Goal: Task Accomplishment & Management: Manage account settings

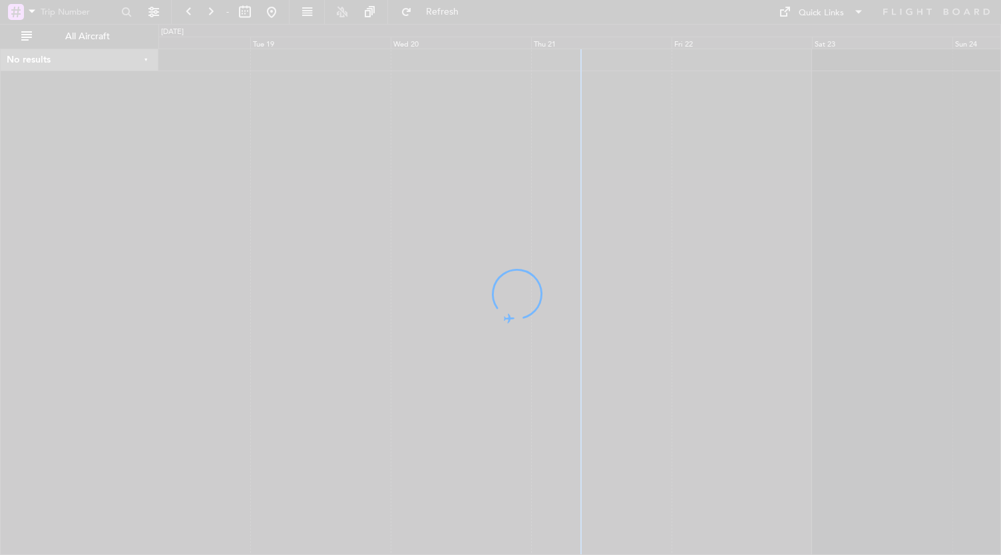
click at [994, 330] on div at bounding box center [500, 277] width 1001 height 555
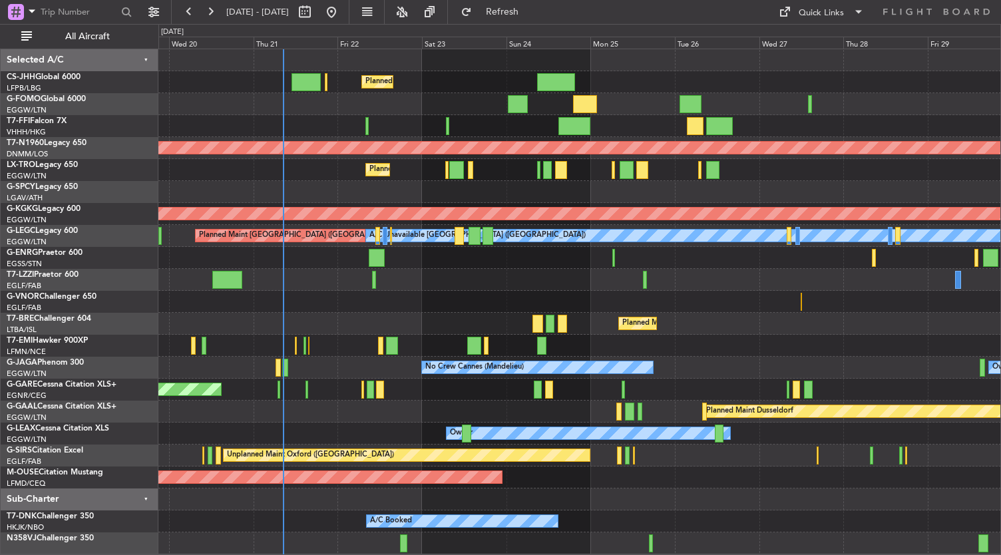
click at [550, 255] on div "Planned Maint [GEOGRAPHIC_DATA] ([GEOGRAPHIC_DATA]) Planned Maint [GEOGRAPHIC_D…" at bounding box center [579, 301] width 842 height 505
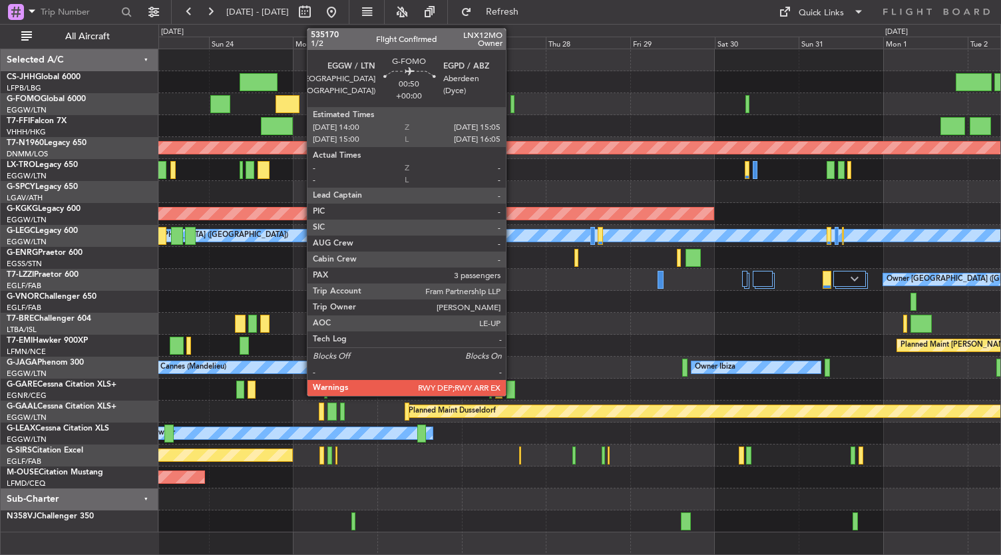
click at [512, 106] on div at bounding box center [512, 104] width 4 height 18
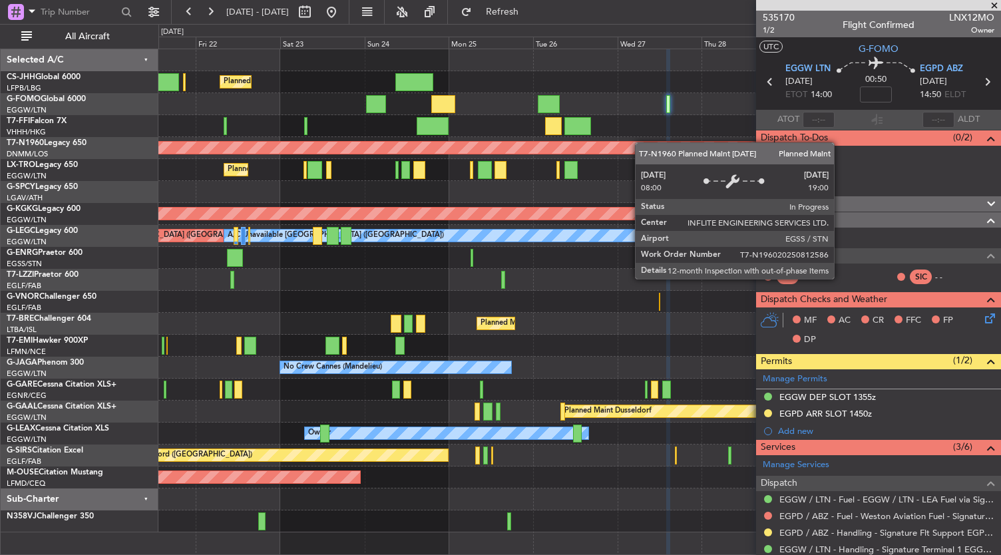
click at [358, 108] on div "Planned Maint [GEOGRAPHIC_DATA] ([GEOGRAPHIC_DATA]) Planned Maint [GEOGRAPHIC_D…" at bounding box center [579, 290] width 842 height 483
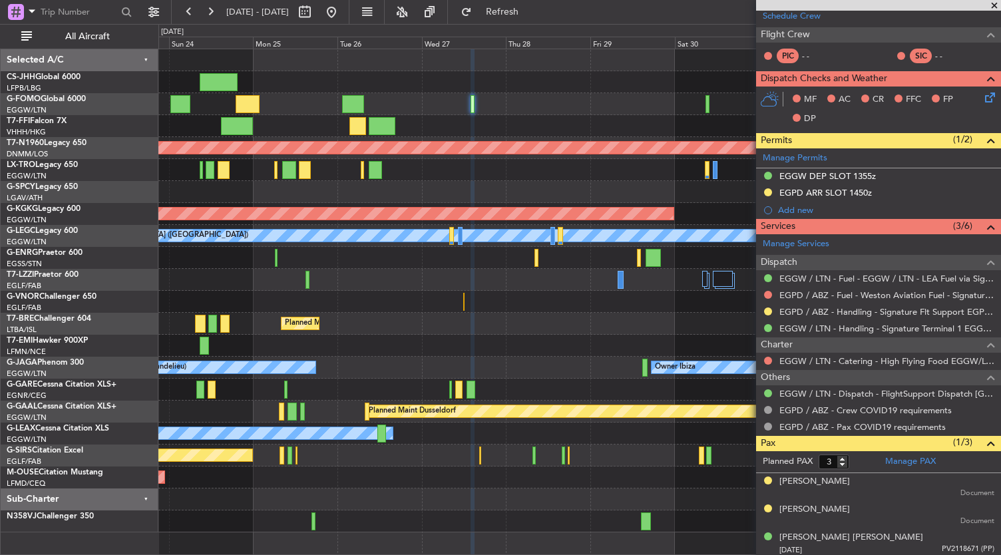
scroll to position [114, 0]
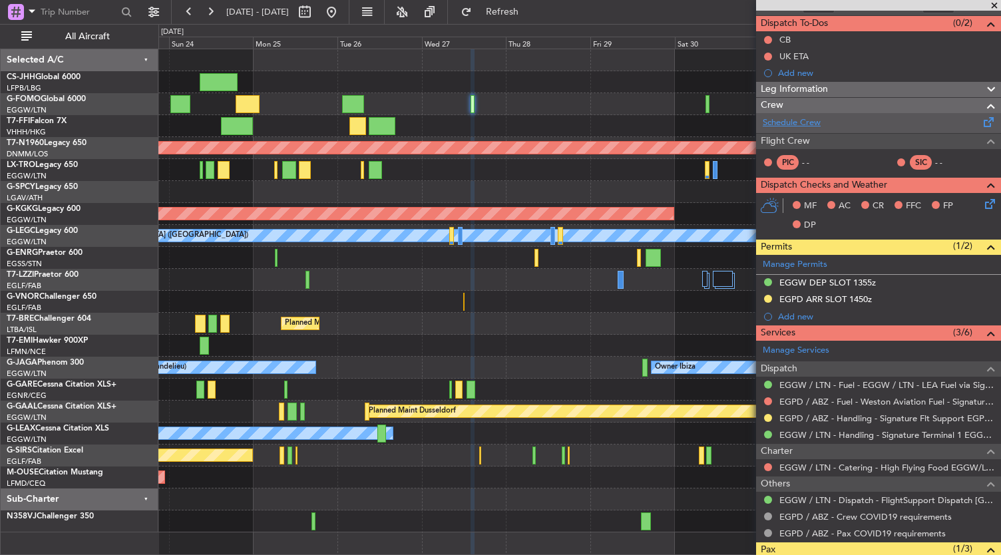
click at [809, 119] on link "Schedule Crew" at bounding box center [792, 122] width 58 height 13
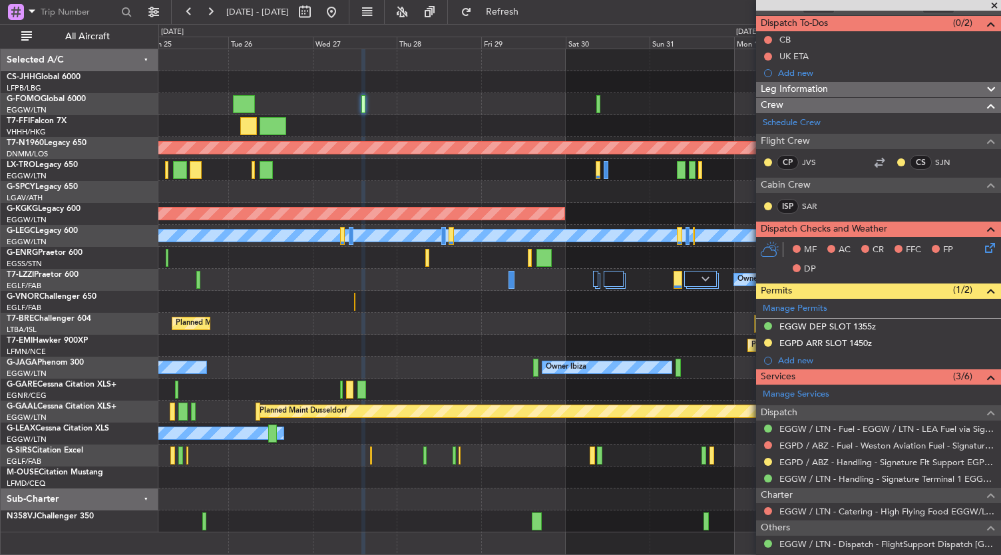
click at [436, 353] on div "Planned Maint [PERSON_NAME]" at bounding box center [579, 346] width 842 height 22
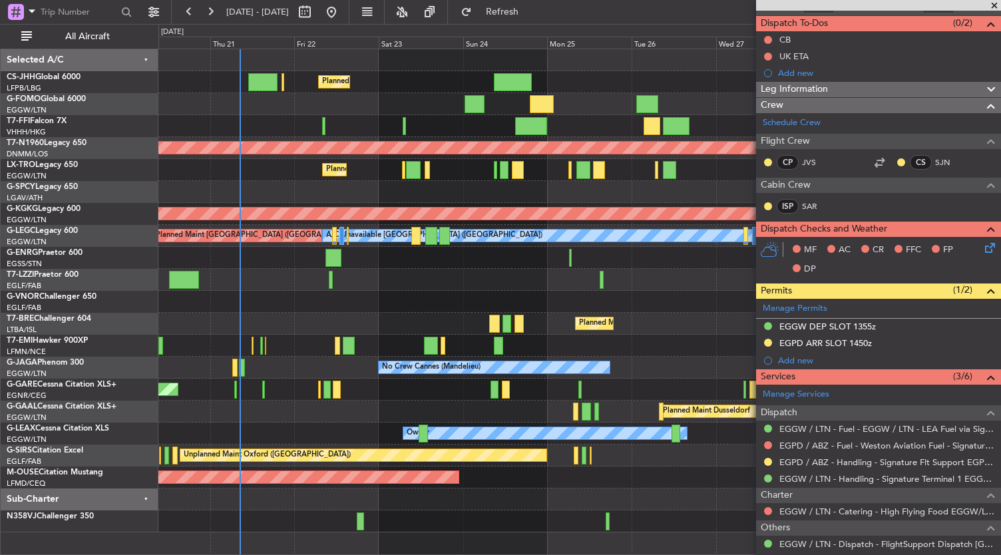
click at [447, 250] on div "Planned Maint [GEOGRAPHIC_DATA] ([GEOGRAPHIC_DATA]) Planned Maint [GEOGRAPHIC_D…" at bounding box center [579, 290] width 842 height 483
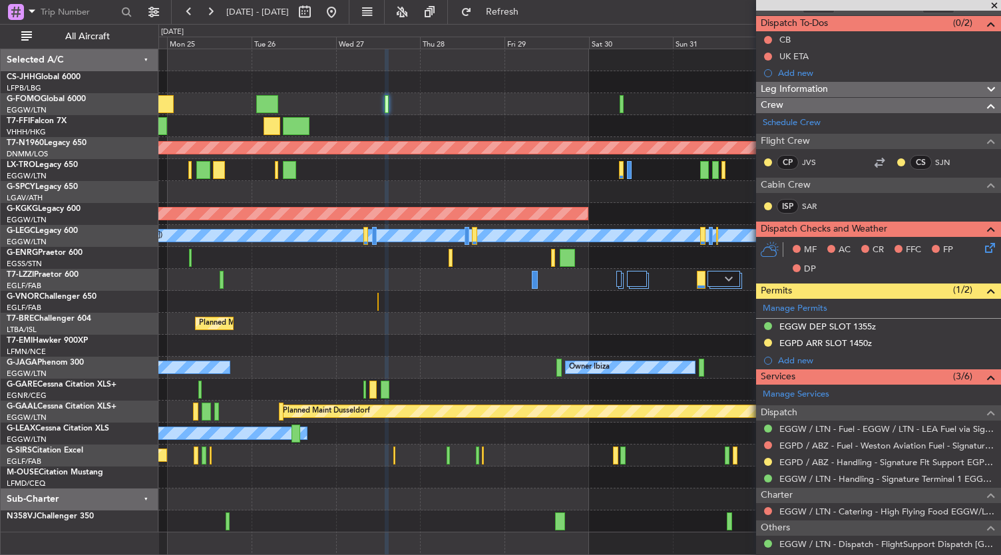
click at [67, 389] on div "Planned Maint [GEOGRAPHIC_DATA] ([GEOGRAPHIC_DATA]) Planned Maint [GEOGRAPHIC_D…" at bounding box center [500, 289] width 1001 height 531
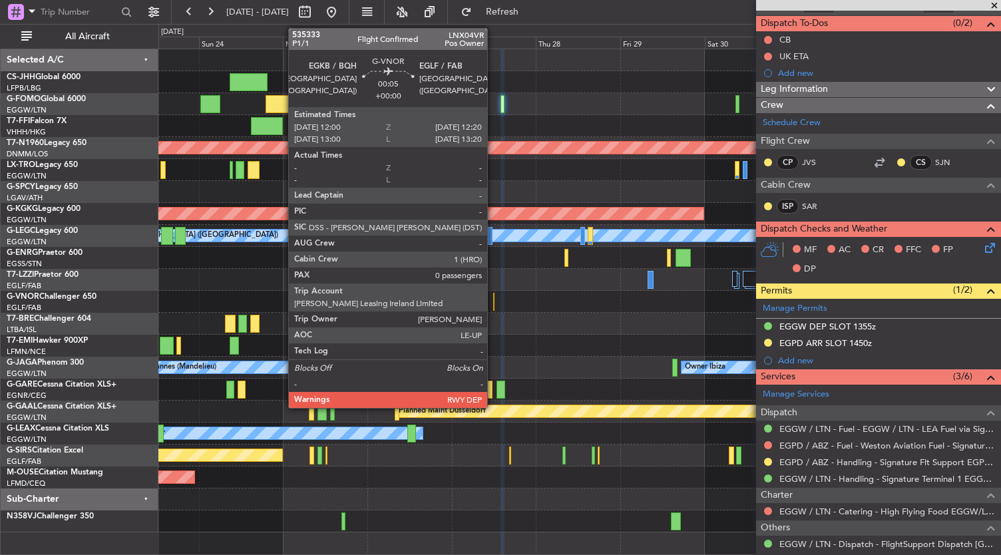
click at [494, 309] on div at bounding box center [493, 302] width 1 height 18
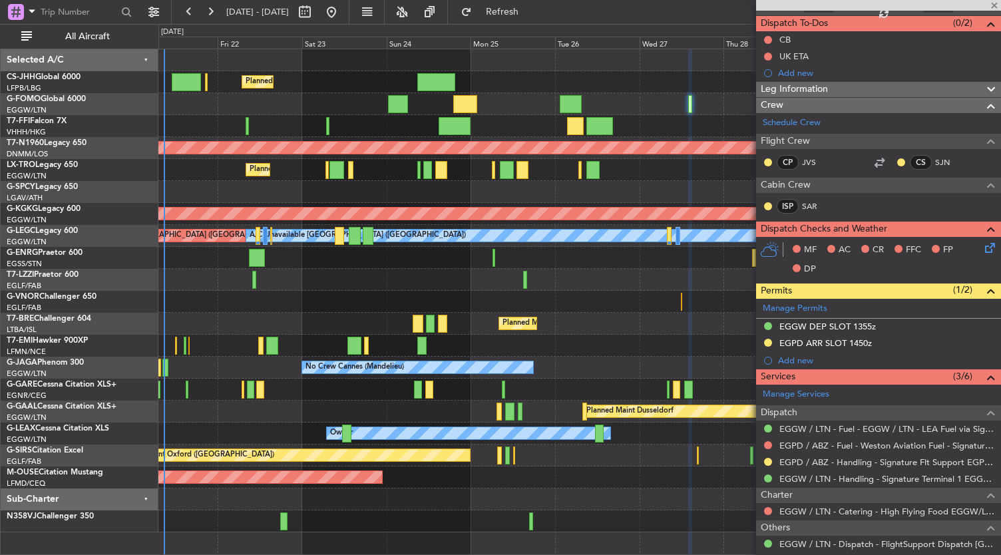
click at [614, 351] on div "Planned Maint [PERSON_NAME]" at bounding box center [579, 346] width 842 height 22
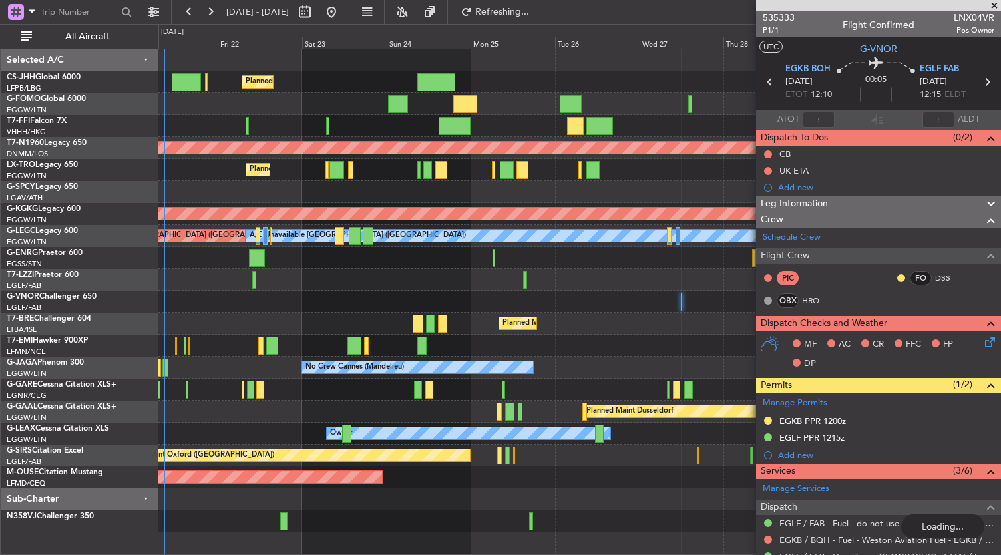
click at [572, 505] on div at bounding box center [579, 499] width 842 height 22
click at [620, 474] on div "Planned Maint Bournemouth" at bounding box center [579, 477] width 842 height 22
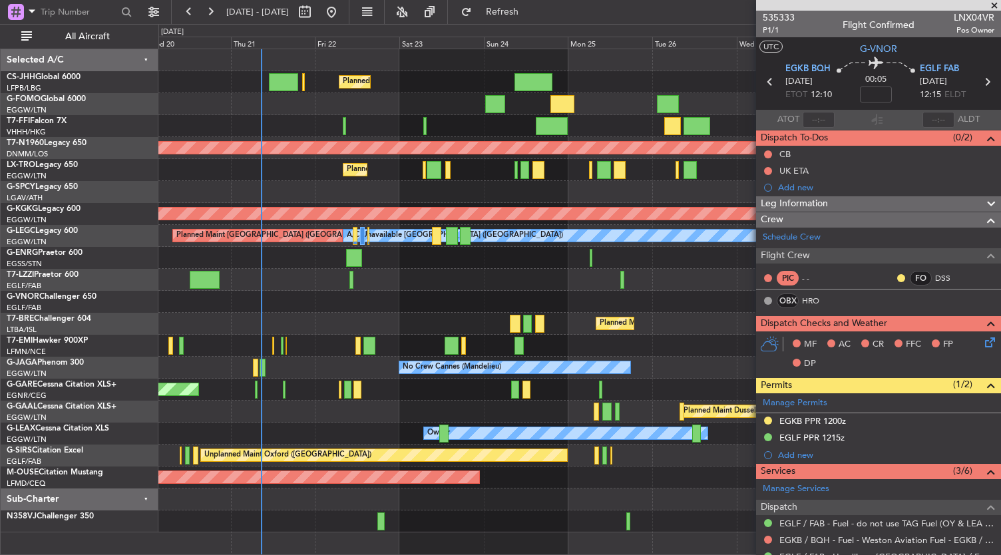
click at [314, 423] on div "Planned Maint [GEOGRAPHIC_DATA] ([GEOGRAPHIC_DATA]) Planned Maint [GEOGRAPHIC_D…" at bounding box center [579, 290] width 842 height 483
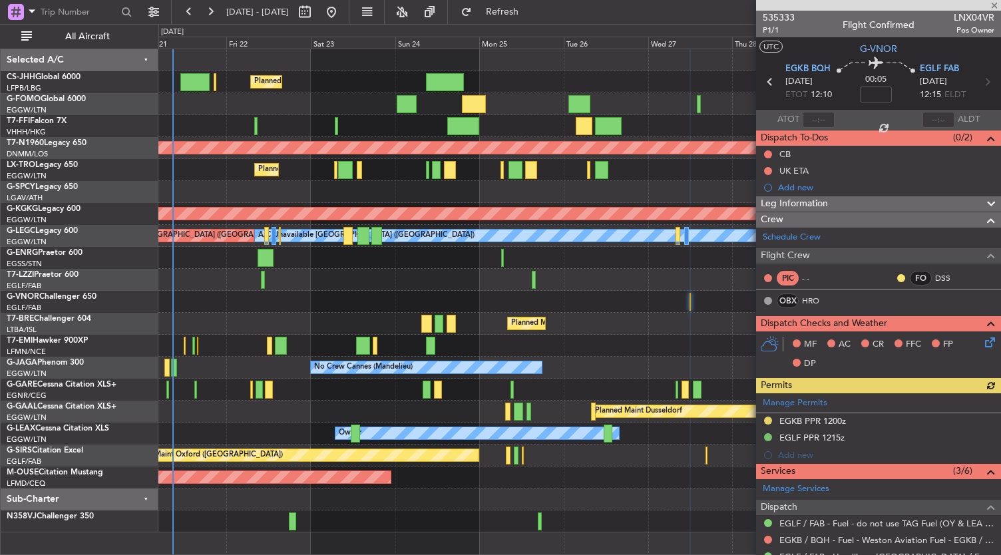
click at [579, 319] on div "Planned Maint [GEOGRAPHIC_DATA] ([GEOGRAPHIC_DATA]) Planned Maint [GEOGRAPHIC_D…" at bounding box center [579, 290] width 842 height 483
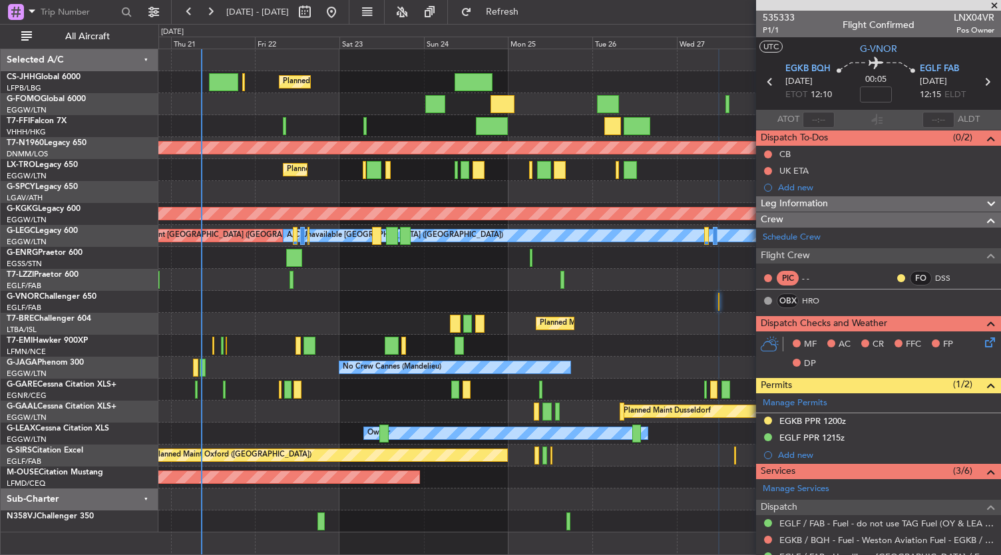
click at [457, 507] on div "Planned Maint [GEOGRAPHIC_DATA] ([GEOGRAPHIC_DATA]) Planned Maint [GEOGRAPHIC_D…" at bounding box center [579, 290] width 842 height 483
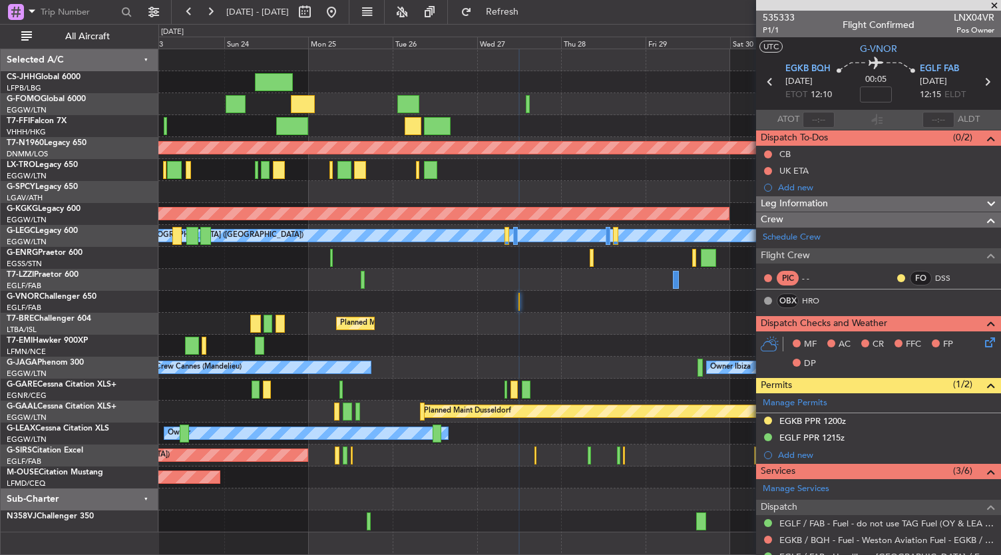
click at [472, 291] on div at bounding box center [579, 302] width 842 height 22
click at [474, 337] on div "Planned Maint [PERSON_NAME]" at bounding box center [579, 346] width 842 height 22
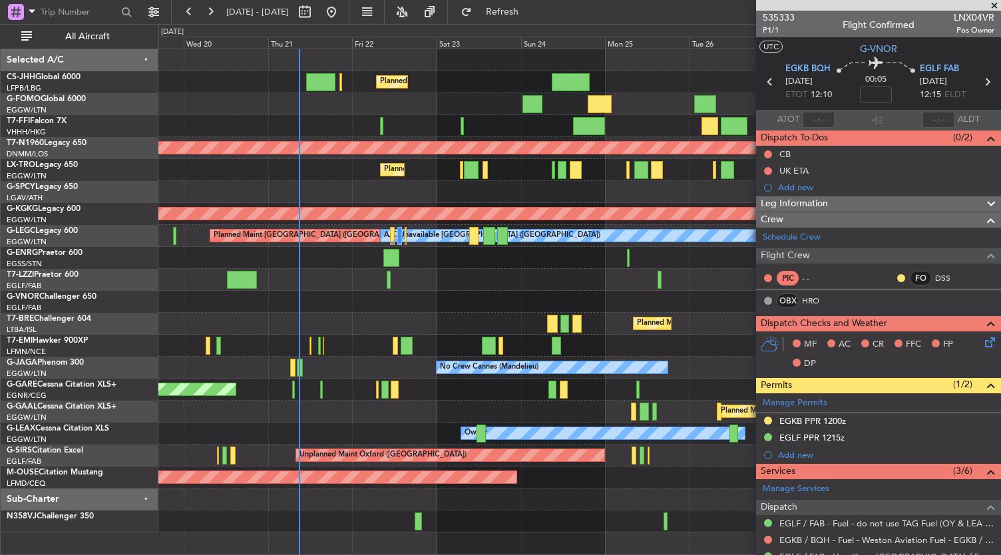
click at [551, 517] on div "Planned Maint [GEOGRAPHIC_DATA] ([GEOGRAPHIC_DATA]) Planned Maint [GEOGRAPHIC_D…" at bounding box center [579, 290] width 842 height 483
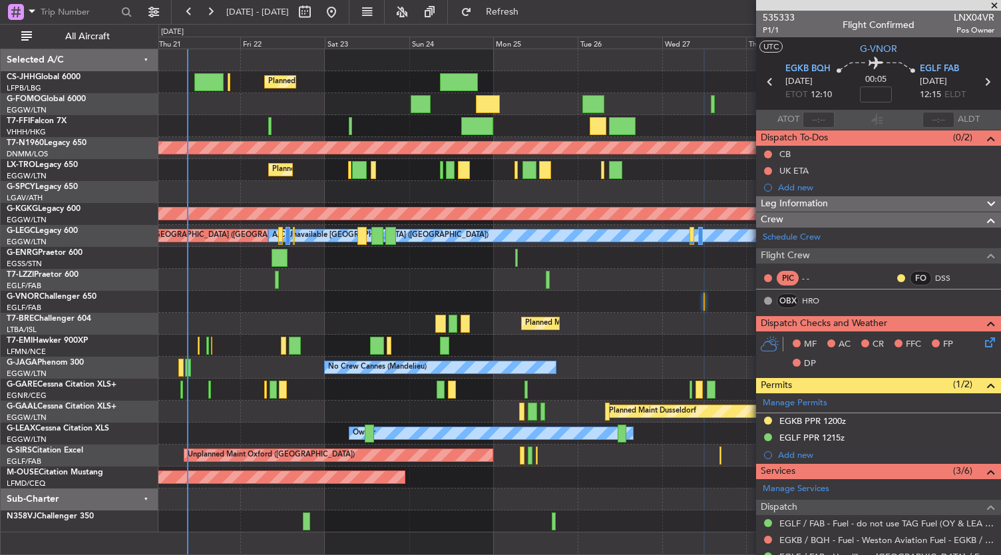
click at [445, 530] on div at bounding box center [579, 521] width 842 height 22
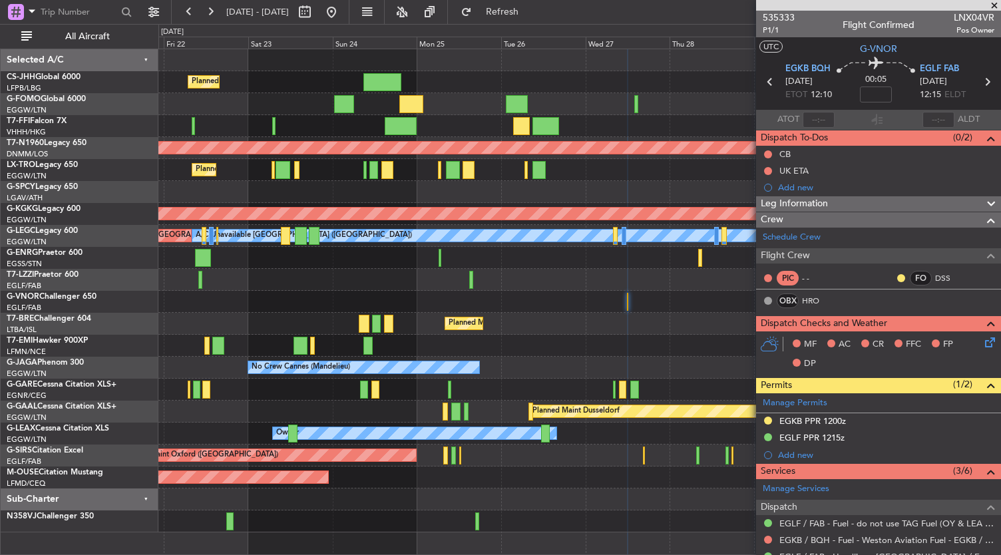
click at [397, 534] on div "Planned Maint [GEOGRAPHIC_DATA] ([GEOGRAPHIC_DATA]) Planned Maint [GEOGRAPHIC_D…" at bounding box center [579, 302] width 843 height 507
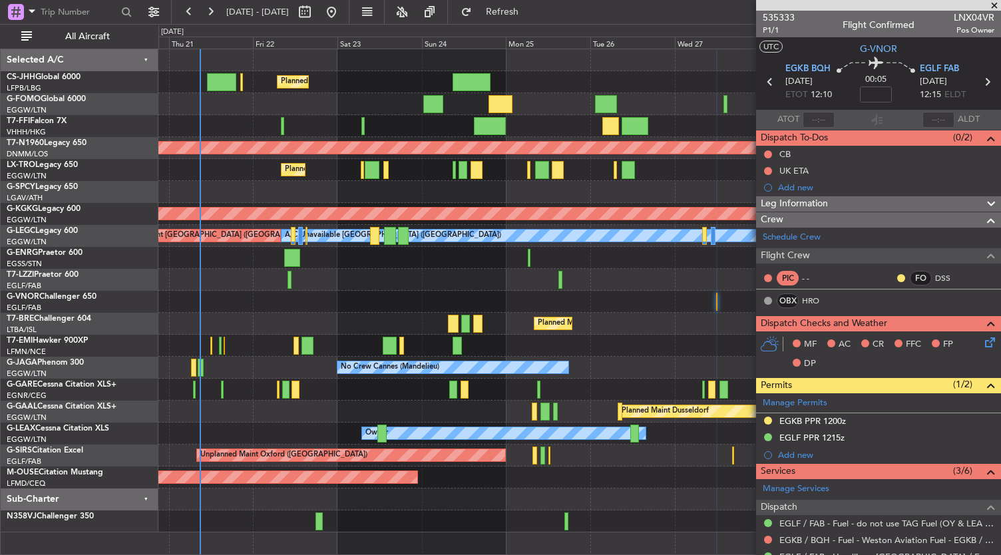
click at [506, 498] on div at bounding box center [579, 499] width 842 height 22
click at [425, 542] on div "Planned Maint [GEOGRAPHIC_DATA] ([GEOGRAPHIC_DATA]) Planned Maint [GEOGRAPHIC_D…" at bounding box center [579, 302] width 843 height 507
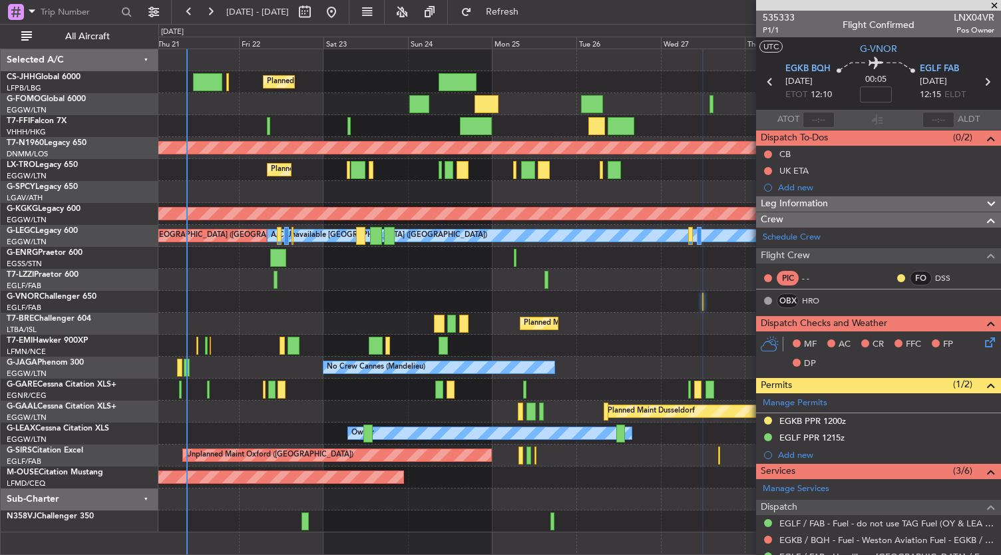
click at [140, 341] on div "Planned Maint [GEOGRAPHIC_DATA] ([GEOGRAPHIC_DATA]) Planned Maint [GEOGRAPHIC_D…" at bounding box center [500, 289] width 1001 height 531
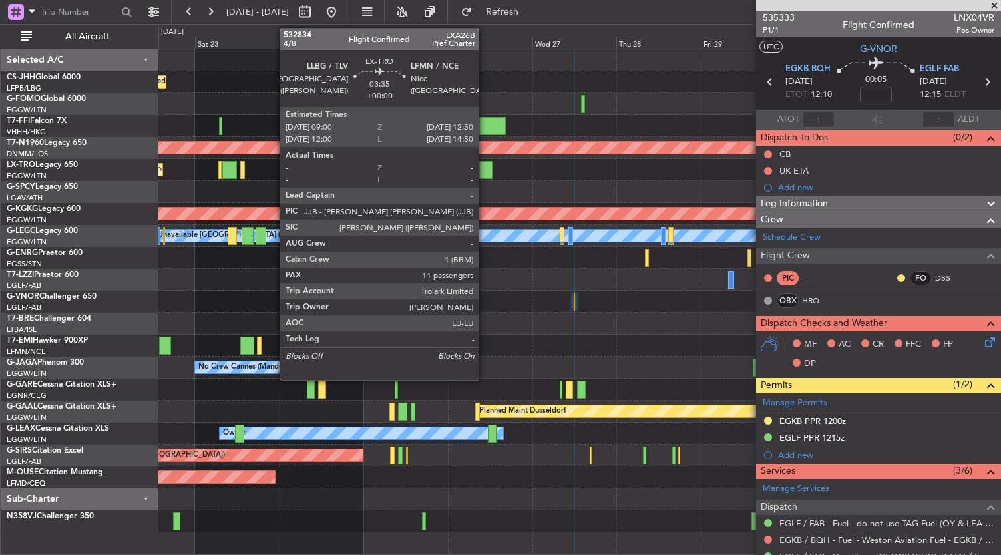
click at [485, 174] on div at bounding box center [486, 170] width 14 height 18
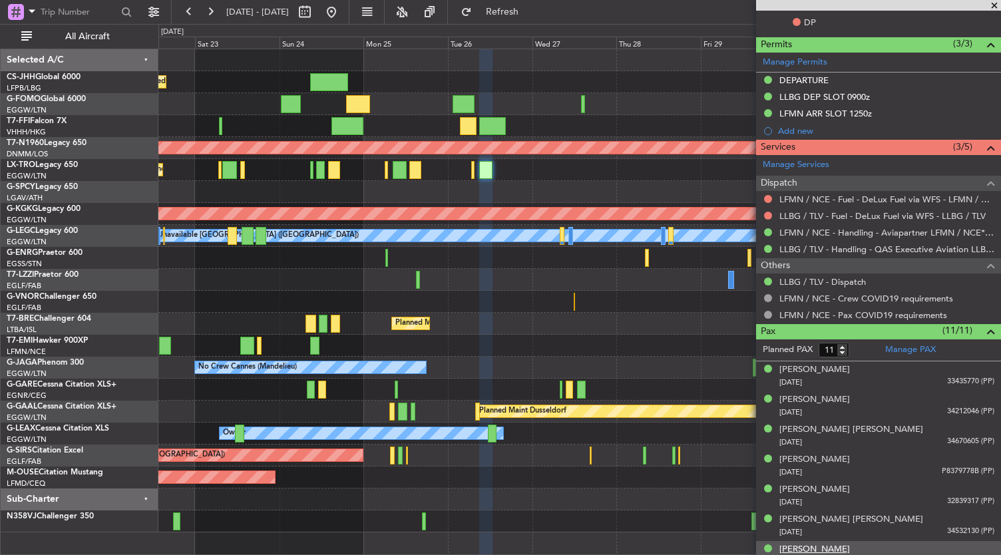
scroll to position [361, 0]
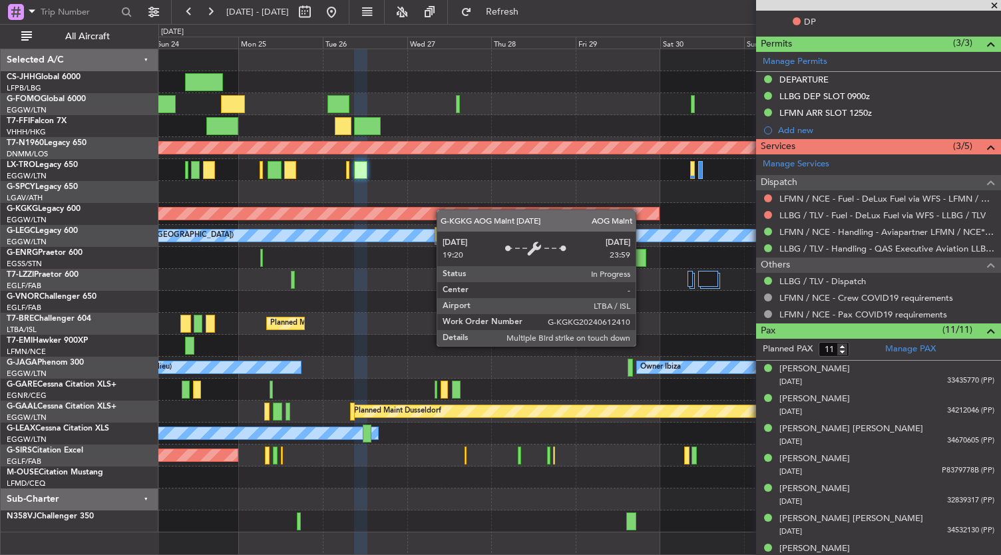
click at [303, 196] on div at bounding box center [579, 192] width 842 height 22
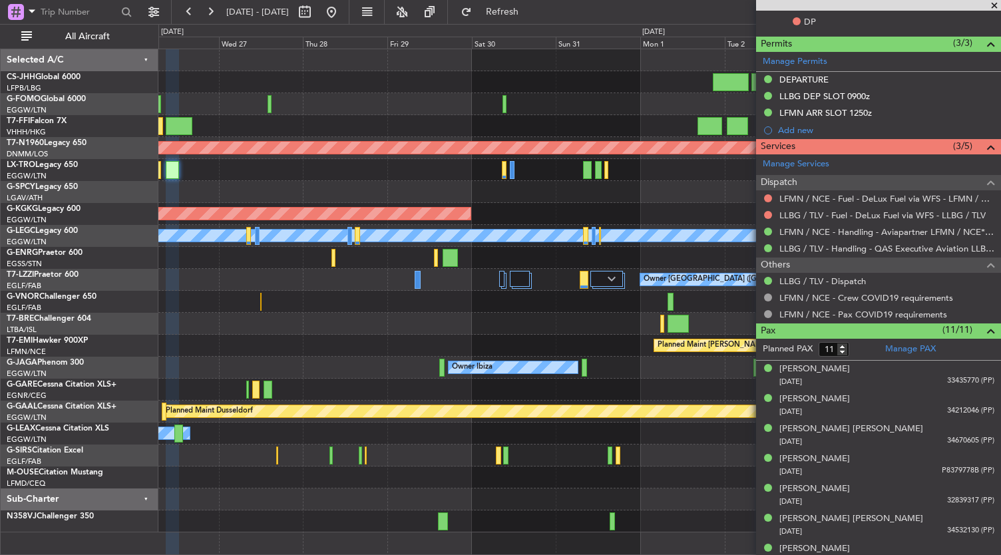
click at [430, 167] on div at bounding box center [579, 170] width 842 height 22
click at [417, 188] on div at bounding box center [579, 192] width 842 height 22
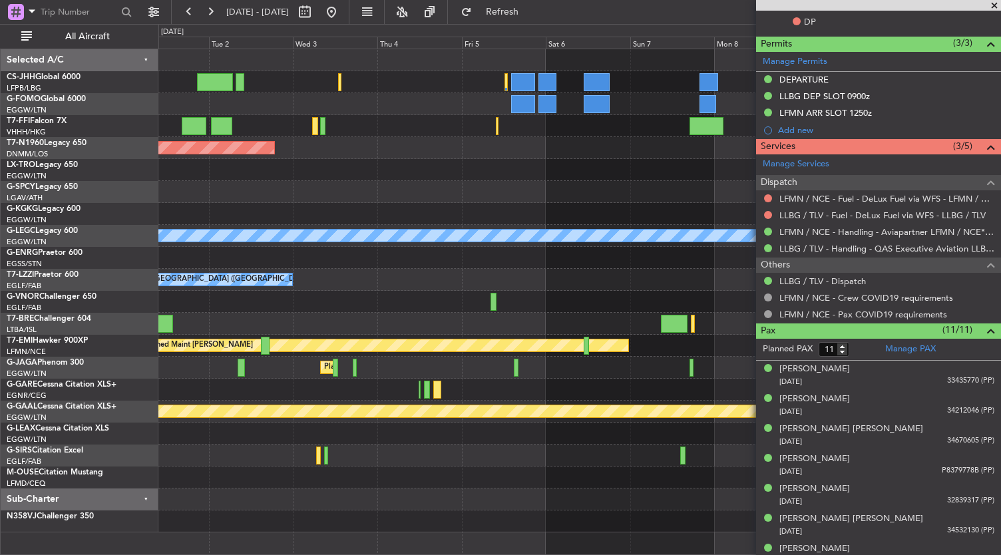
click at [209, 215] on div "Planned Maint Geneva (Cointrin) Planned Maint [GEOGRAPHIC_DATA] ([GEOGRAPHIC_DA…" at bounding box center [579, 290] width 842 height 483
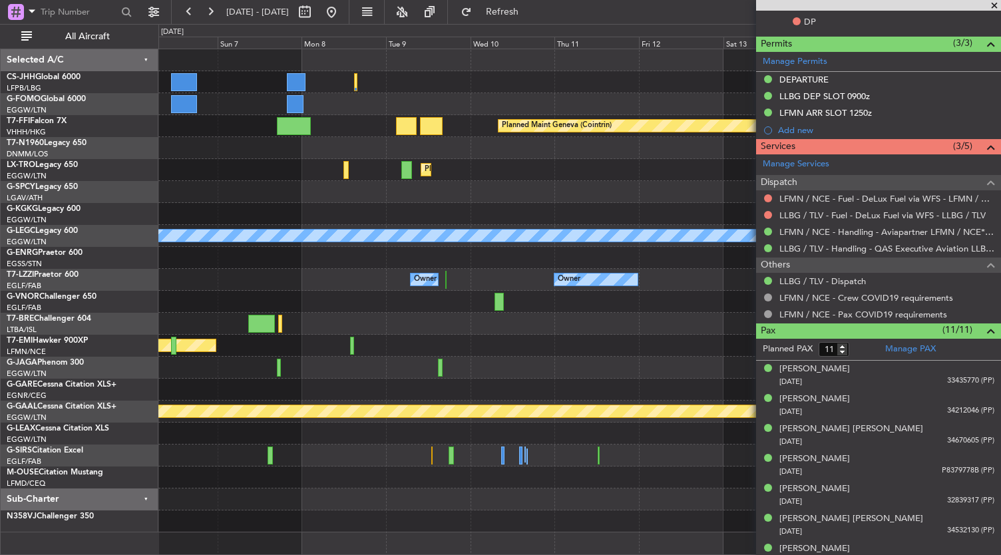
click at [75, 180] on div "Planned Maint Geneva (Cointrin) Planned [GEOGRAPHIC_DATA] A/C Unavailable [GEOG…" at bounding box center [500, 289] width 1001 height 531
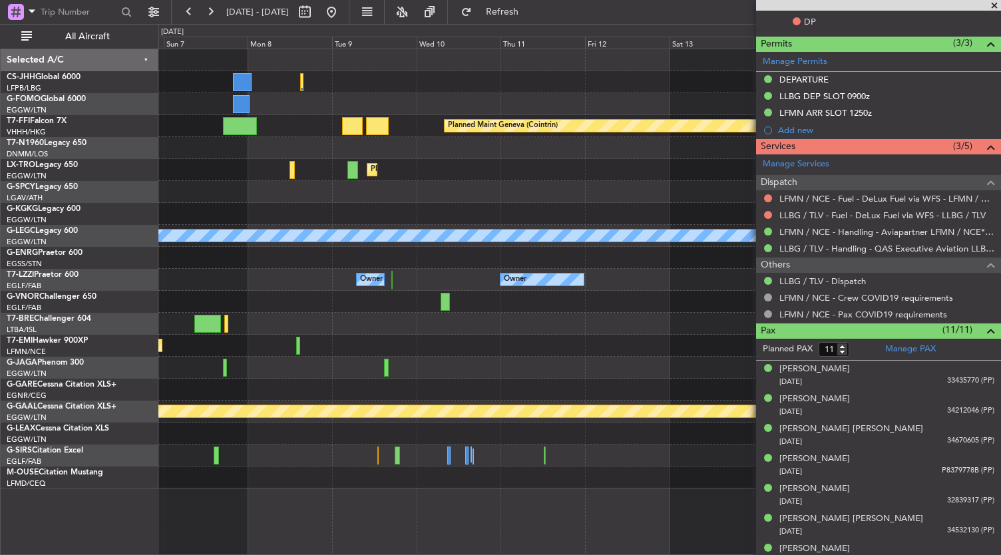
click at [221, 174] on div "Planned Maint Geneva (Cointrin) Planned [GEOGRAPHIC_DATA] A/C Unavailable [GEOG…" at bounding box center [579, 268] width 842 height 439
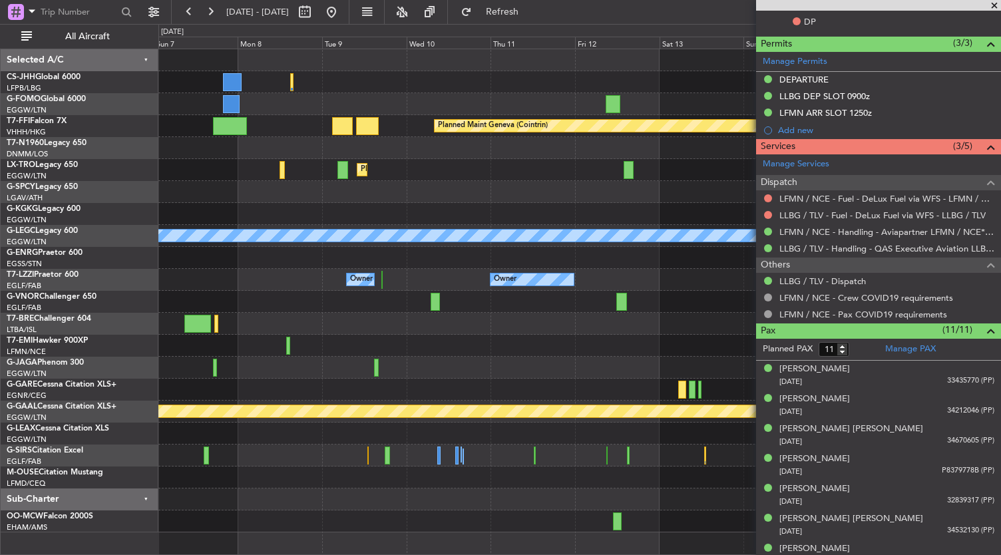
click at [317, 200] on div "Planned Maint Geneva (Cointrin) Planned [GEOGRAPHIC_DATA] A/C Unavailable [GEOG…" at bounding box center [579, 290] width 842 height 483
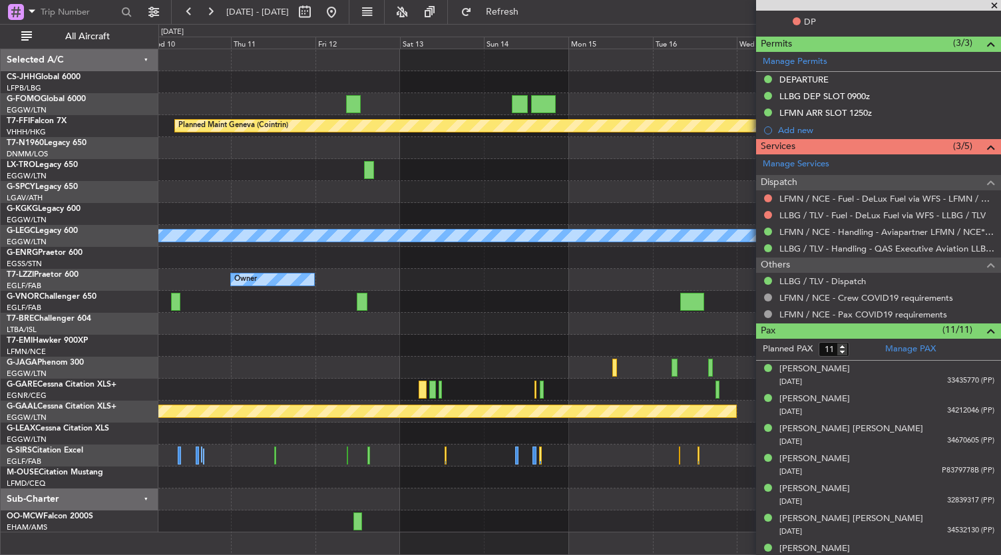
click at [303, 222] on div at bounding box center [579, 214] width 842 height 22
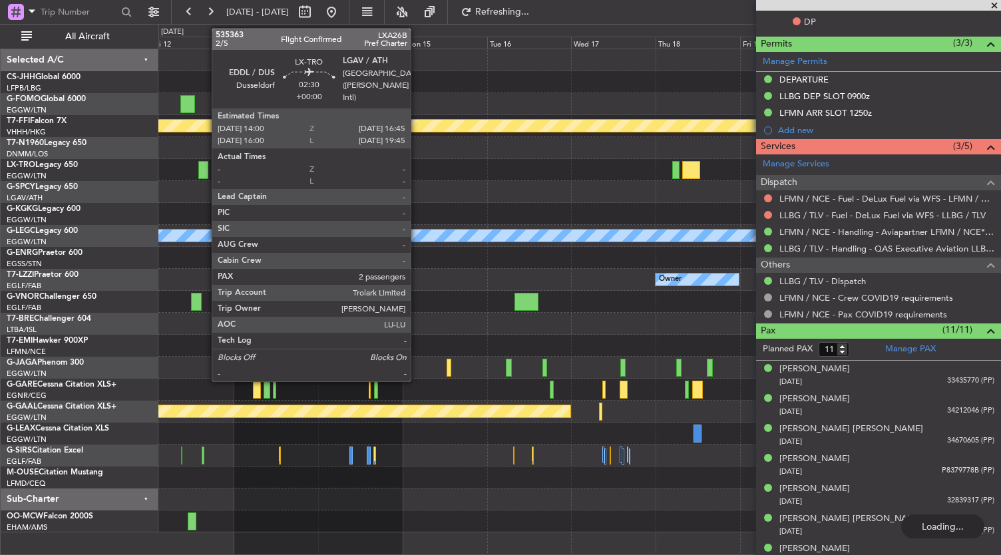
click at [205, 171] on div at bounding box center [203, 170] width 10 height 18
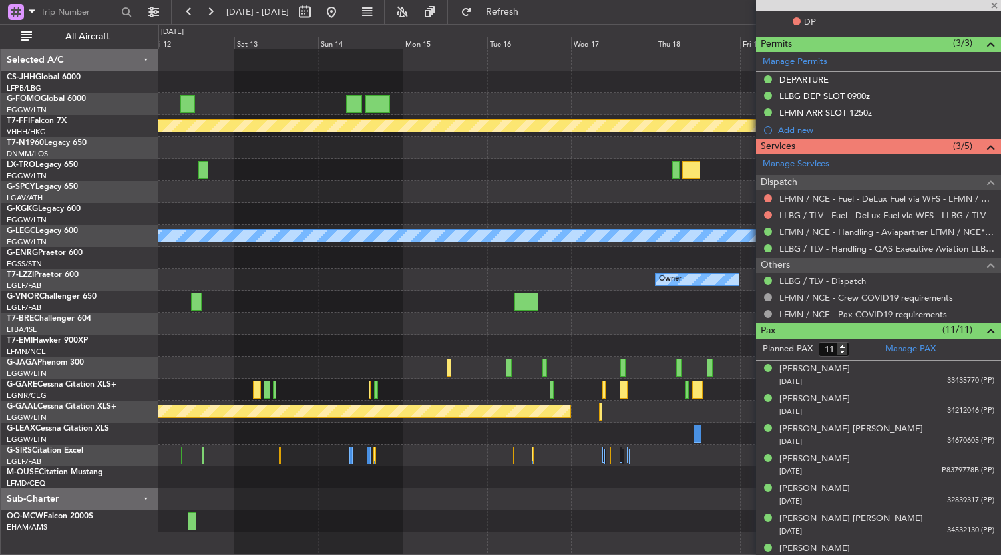
type input "2"
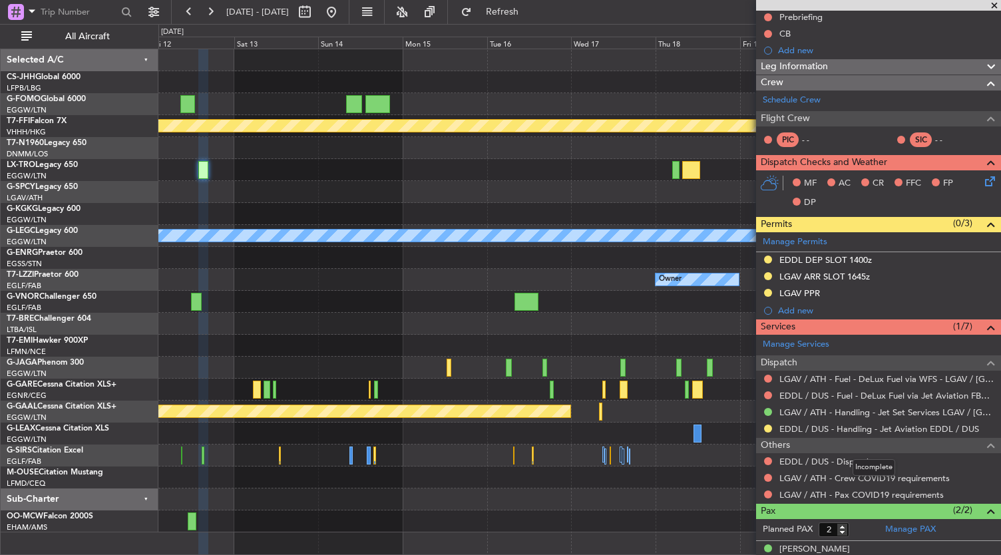
scroll to position [179, 0]
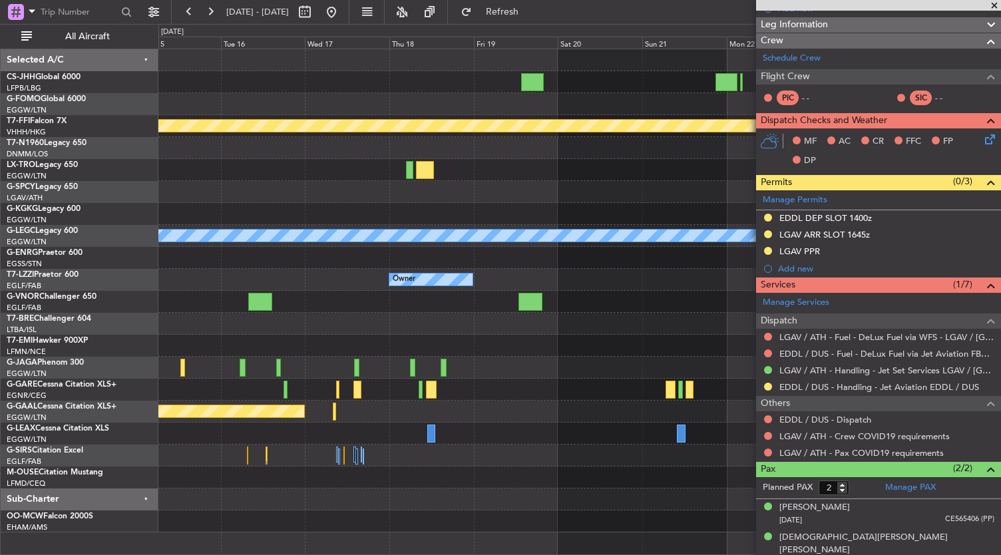
click at [262, 155] on div "Planned Maint Geneva (Cointrin) A/C Unavailable [GEOGRAPHIC_DATA] ([GEOGRAPHIC_…" at bounding box center [579, 290] width 842 height 483
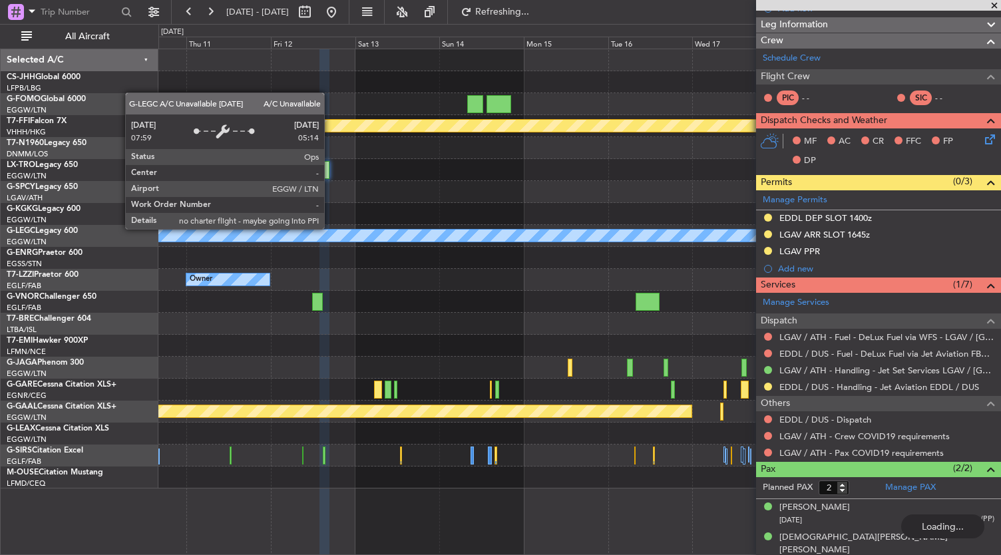
click at [627, 318] on div "Planned Maint Geneva (Cointrin) Planned [GEOGRAPHIC_DATA] A/C Unavailable [GEOG…" at bounding box center [579, 268] width 842 height 439
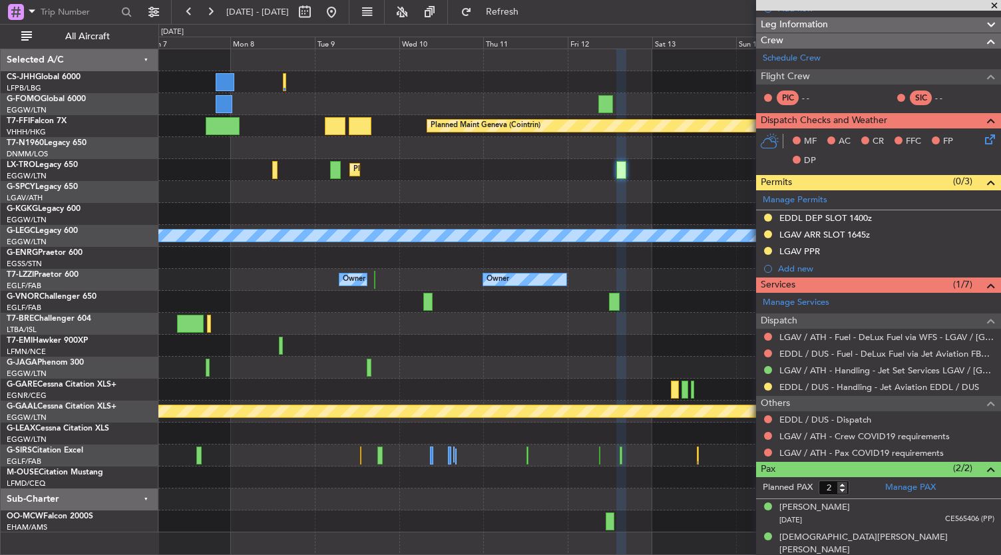
click at [741, 411] on div "Planned Maint Geneva (Cointrin) Planned [GEOGRAPHIC_DATA] A/C Unavailable [GEOG…" at bounding box center [579, 290] width 842 height 483
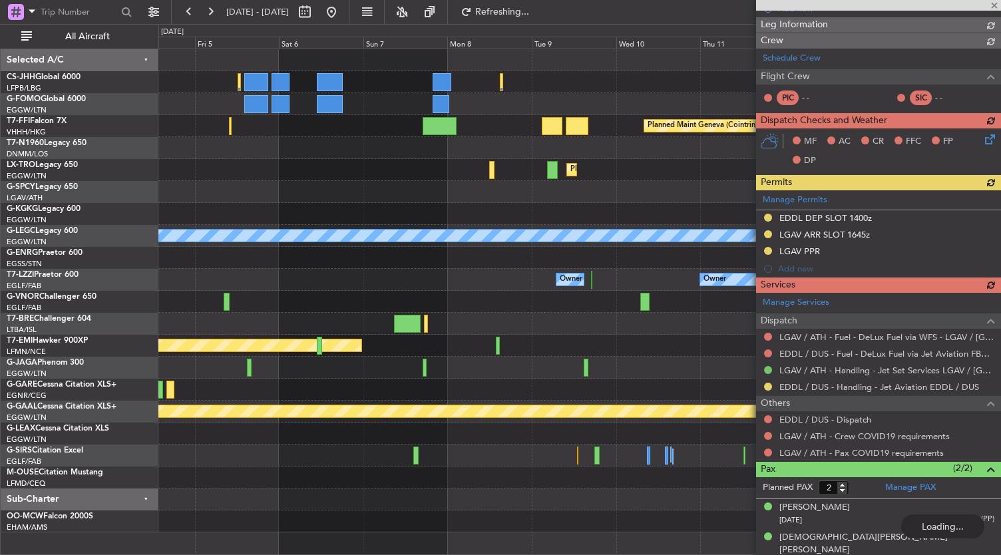
click at [303, 439] on div at bounding box center [579, 434] width 842 height 22
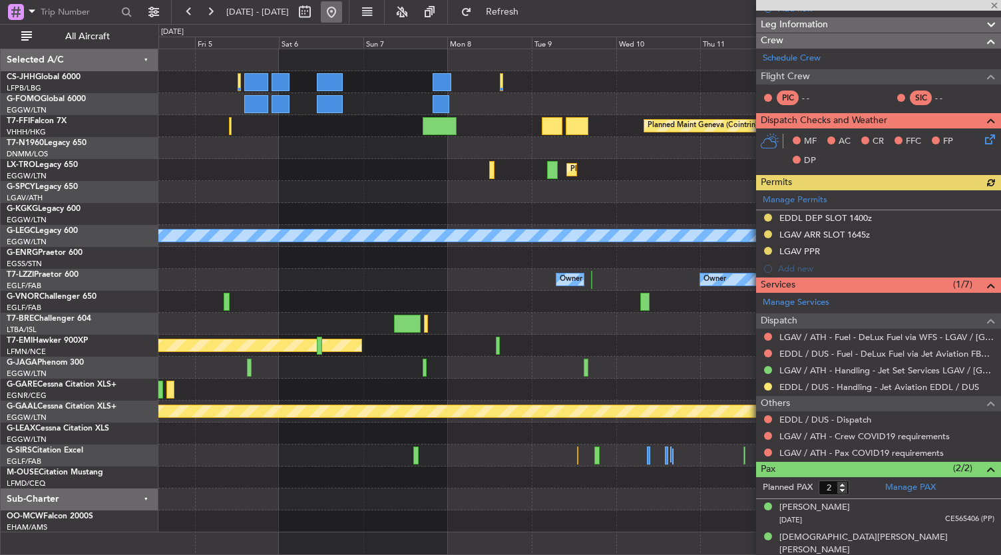
click at [342, 13] on button at bounding box center [331, 11] width 21 height 21
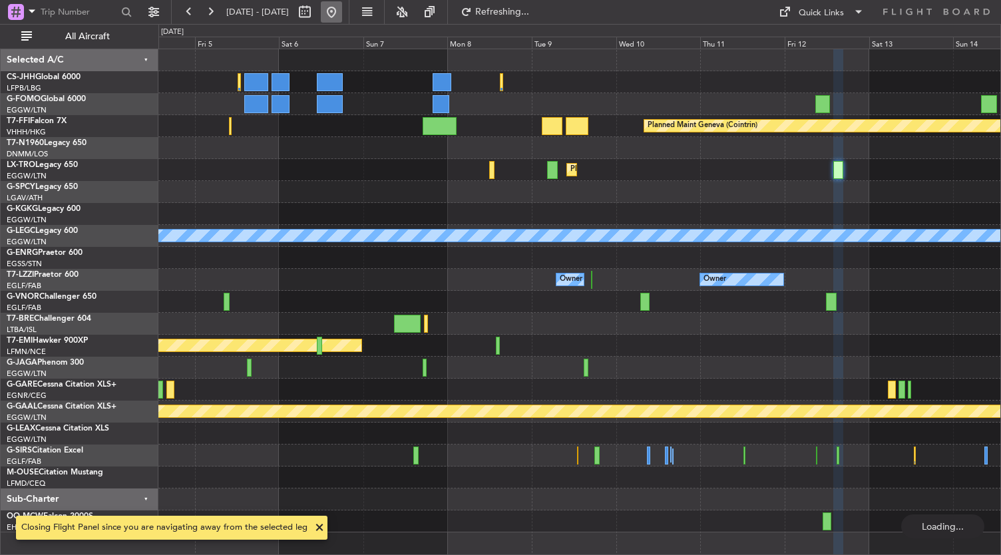
scroll to position [0, 0]
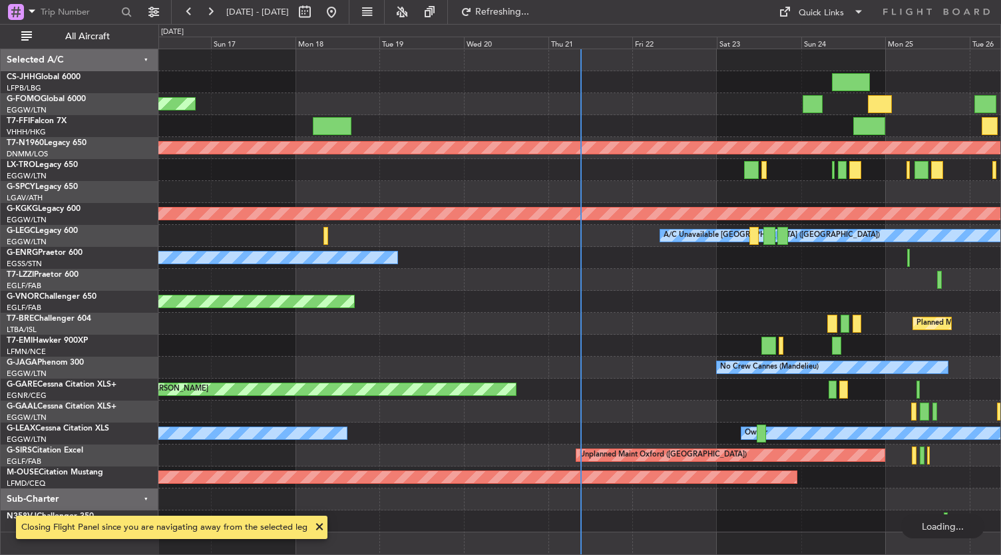
click at [540, 307] on div "Planned Maint London ([GEOGRAPHIC_DATA])" at bounding box center [579, 302] width 842 height 22
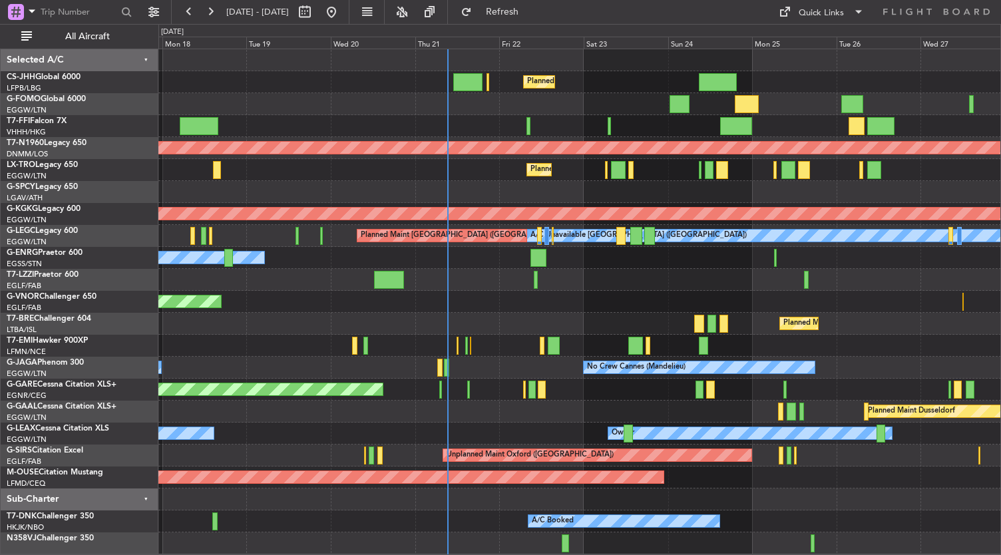
click at [626, 275] on div at bounding box center [579, 280] width 842 height 22
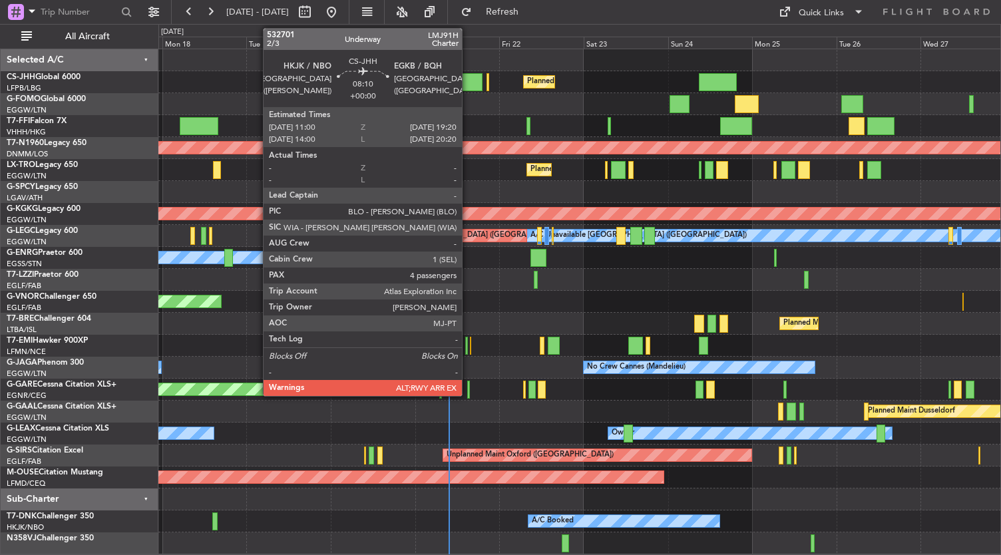
click at [466, 85] on div at bounding box center [467, 82] width 29 height 18
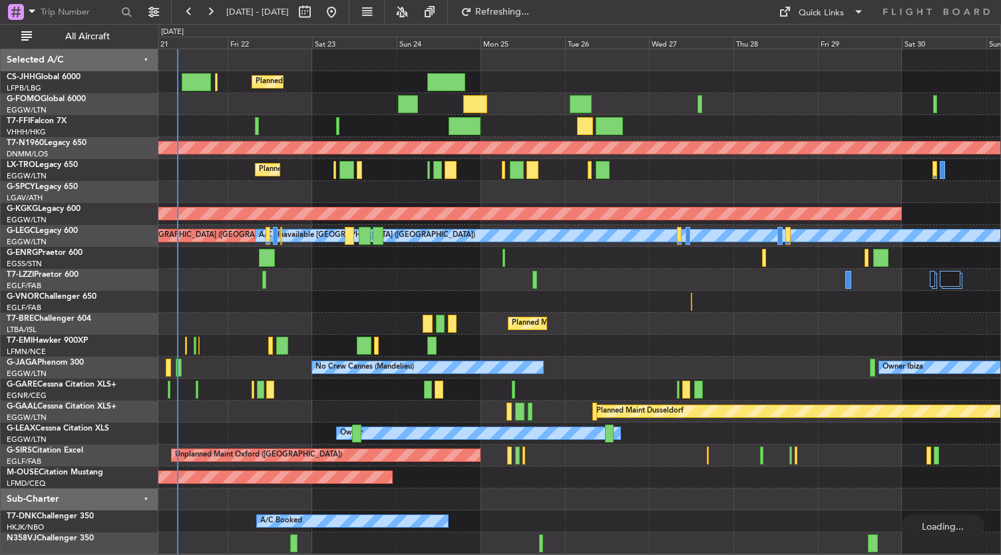
click at [447, 351] on div "Planned Maint [GEOGRAPHIC_DATA] ([GEOGRAPHIC_DATA]) Planned Maint [GEOGRAPHIC_D…" at bounding box center [579, 301] width 842 height 505
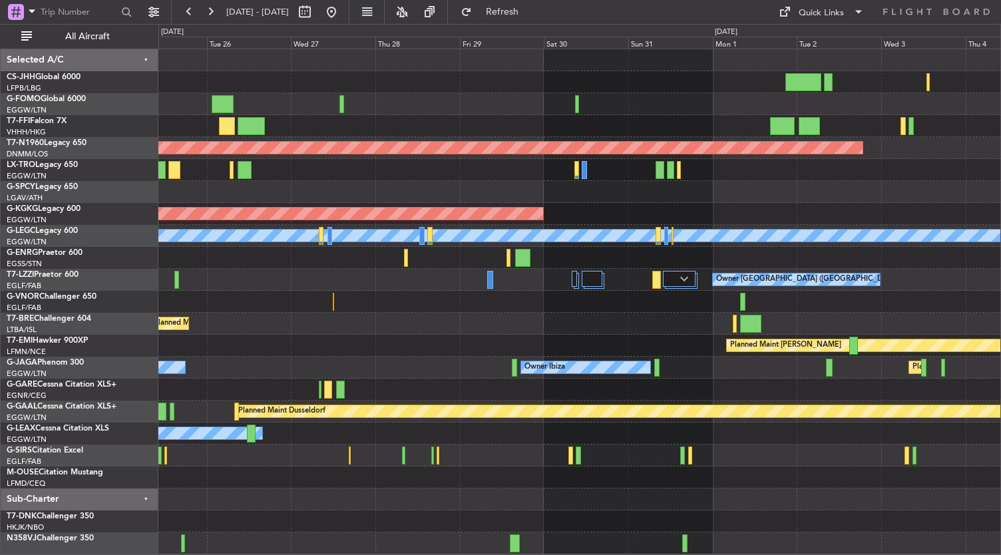
click at [378, 331] on div "Planned Maint [GEOGRAPHIC_DATA] ([GEOGRAPHIC_DATA]) AOG Maint [GEOGRAPHIC_DATA]…" at bounding box center [579, 301] width 842 height 505
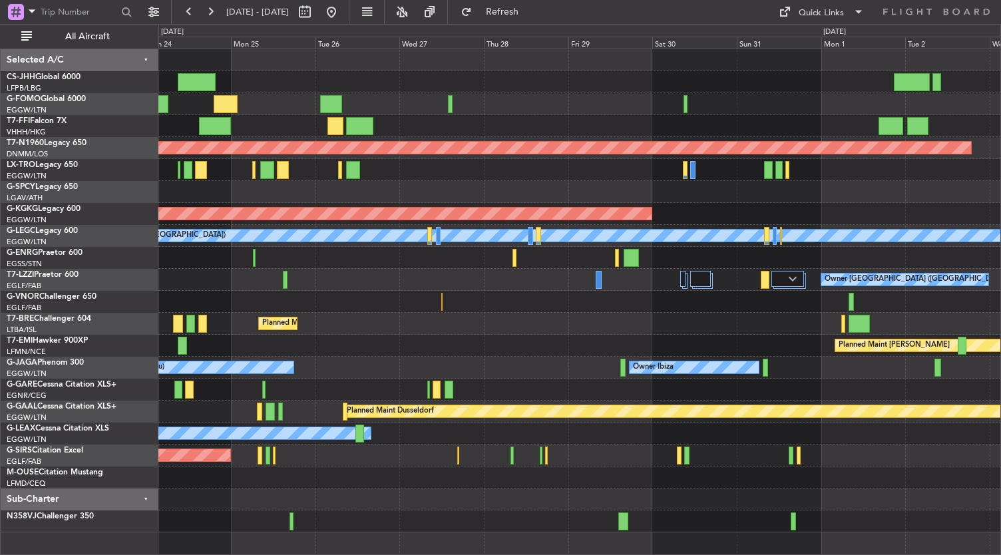
click at [520, 323] on div "Planned Maint [GEOGRAPHIC_DATA] ([GEOGRAPHIC_DATA])" at bounding box center [579, 324] width 842 height 22
click at [514, 462] on div "Unplanned Maint Oxford ([GEOGRAPHIC_DATA])" at bounding box center [579, 456] width 842 height 22
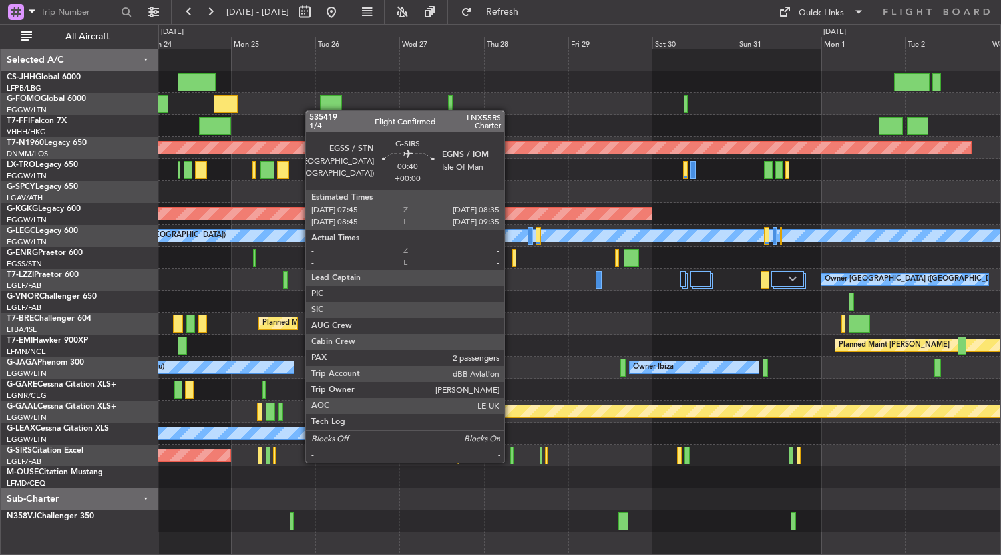
click at [511, 461] on div at bounding box center [511, 456] width 3 height 18
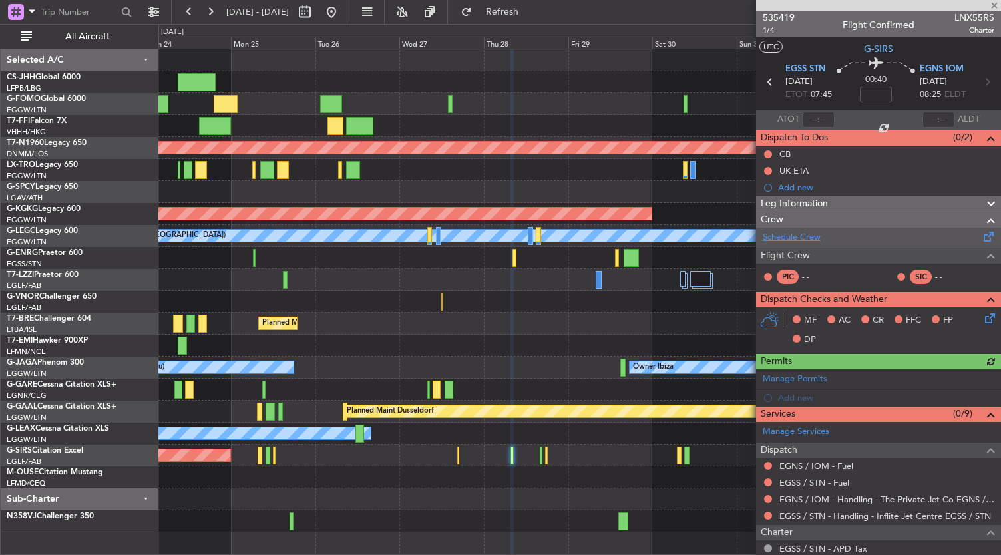
click at [807, 233] on link "Schedule Crew" at bounding box center [792, 237] width 58 height 13
